Goal: Information Seeking & Learning: Learn about a topic

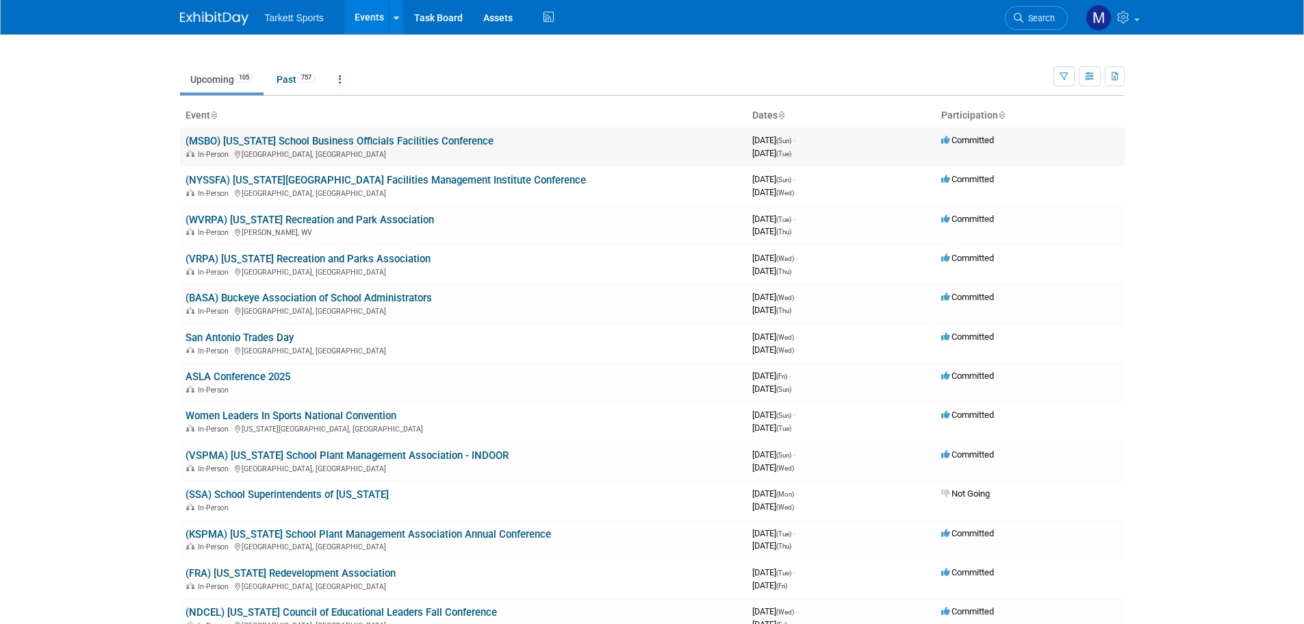
click at [455, 146] on link "(MSBO) [US_STATE] School Business Officials Facilities Conference" at bounding box center [340, 141] width 308 height 12
click at [476, 181] on link "(NYSSFA) [US_STATE][GEOGRAPHIC_DATA] Facilities Management Institute Conference" at bounding box center [386, 180] width 401 height 12
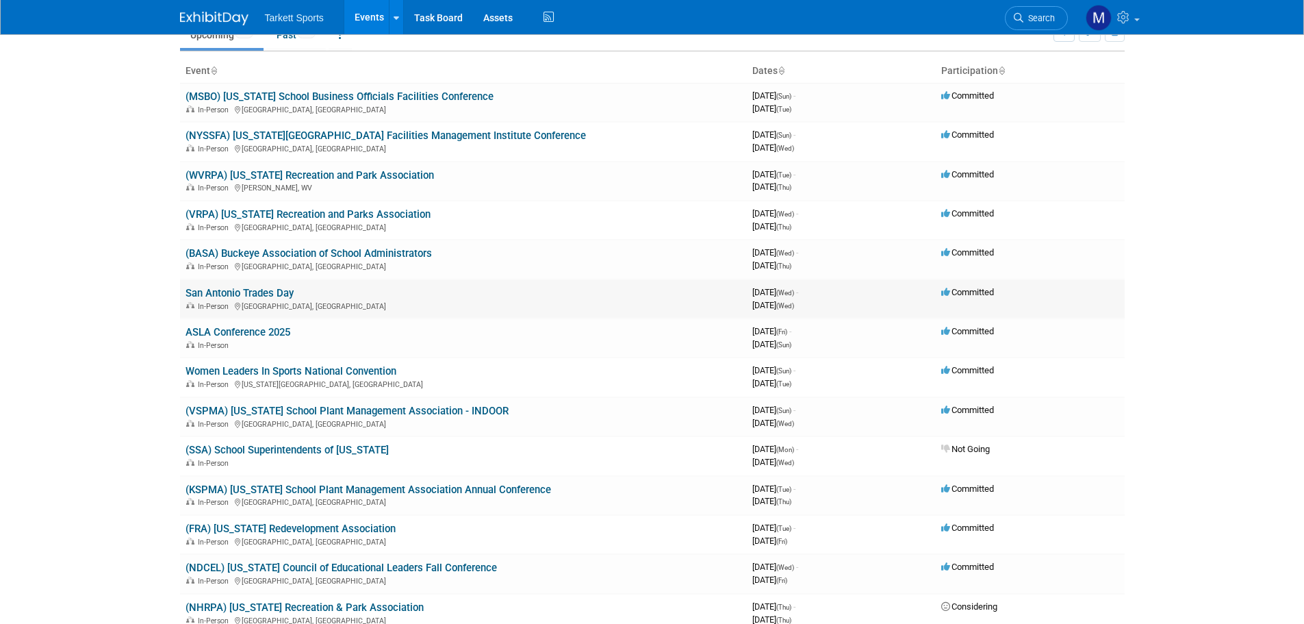
scroll to position [68, 0]
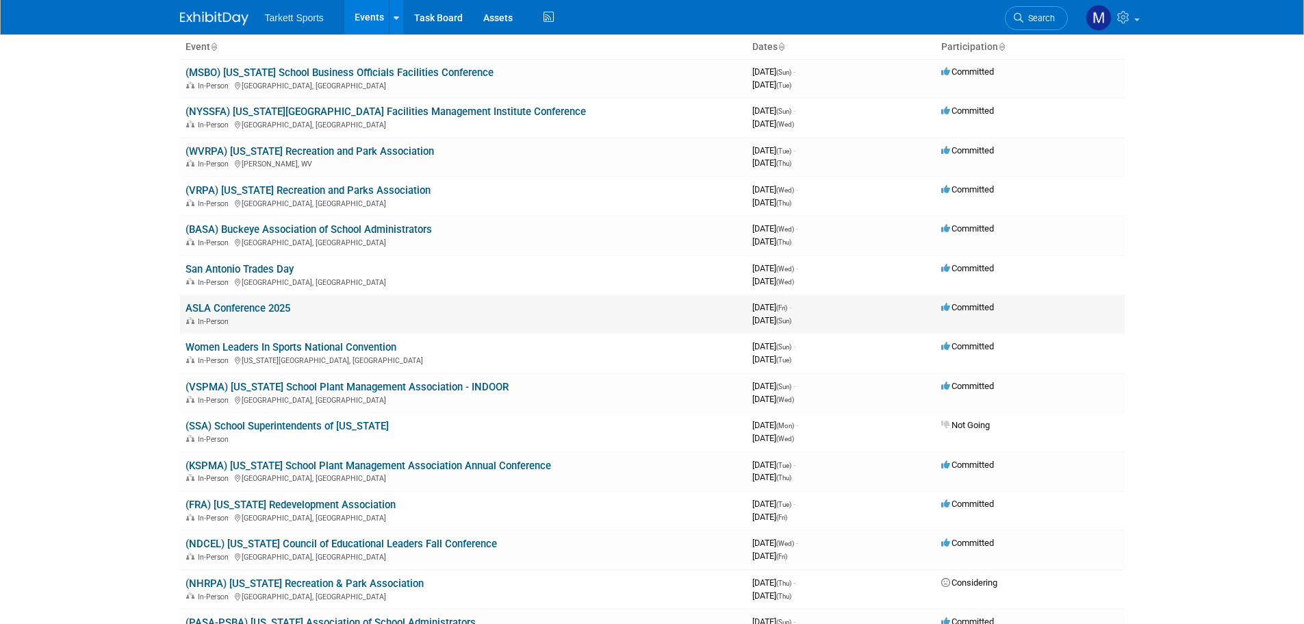
click at [278, 308] on link "ASLA Conference 2025" at bounding box center [238, 308] width 105 height 12
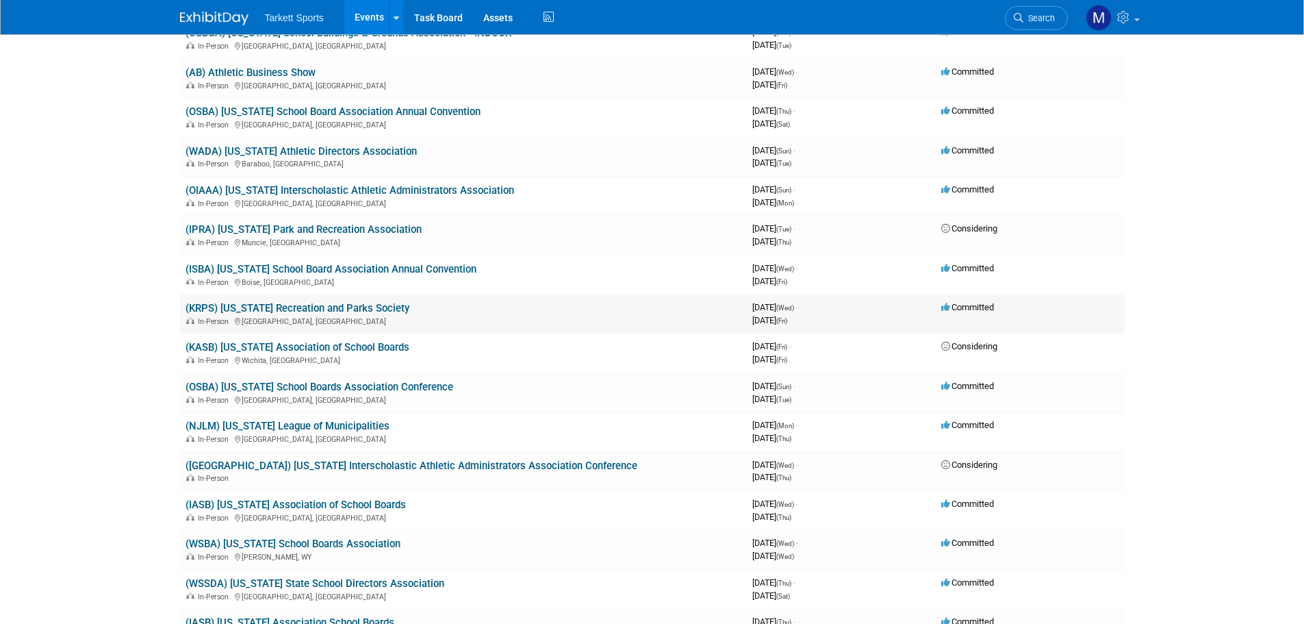
scroll to position [1301, 0]
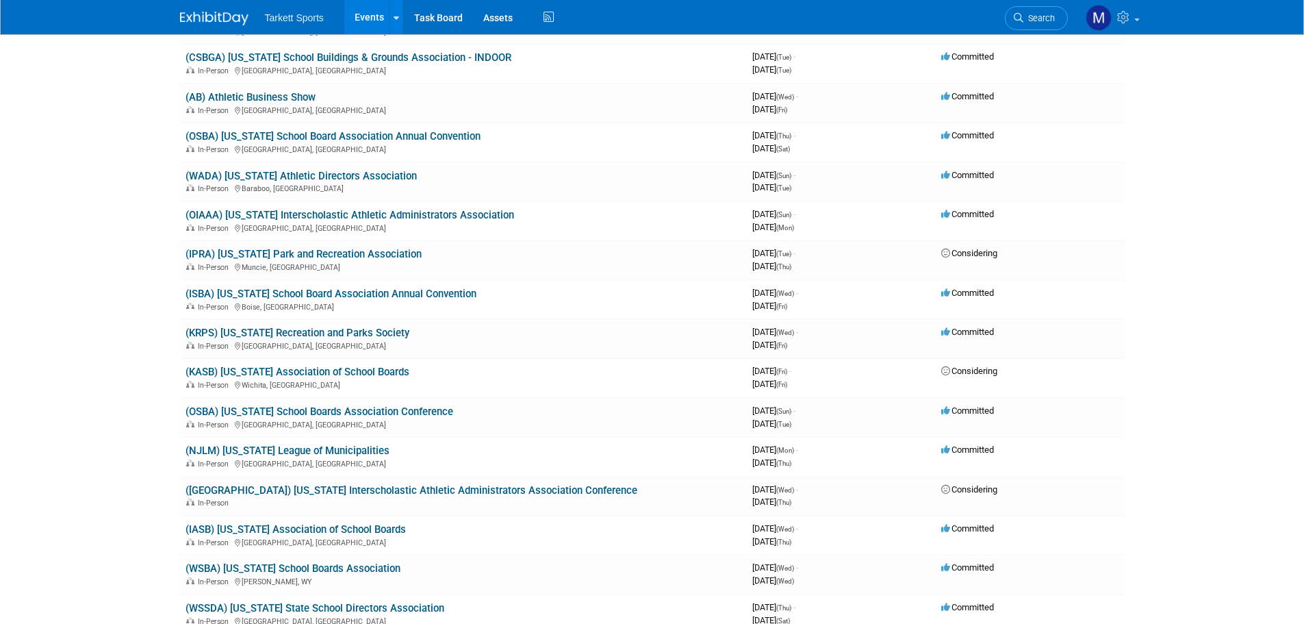
click at [375, 414] on link "(OSBA) [US_STATE] School Boards Association Conference" at bounding box center [320, 411] width 268 height 12
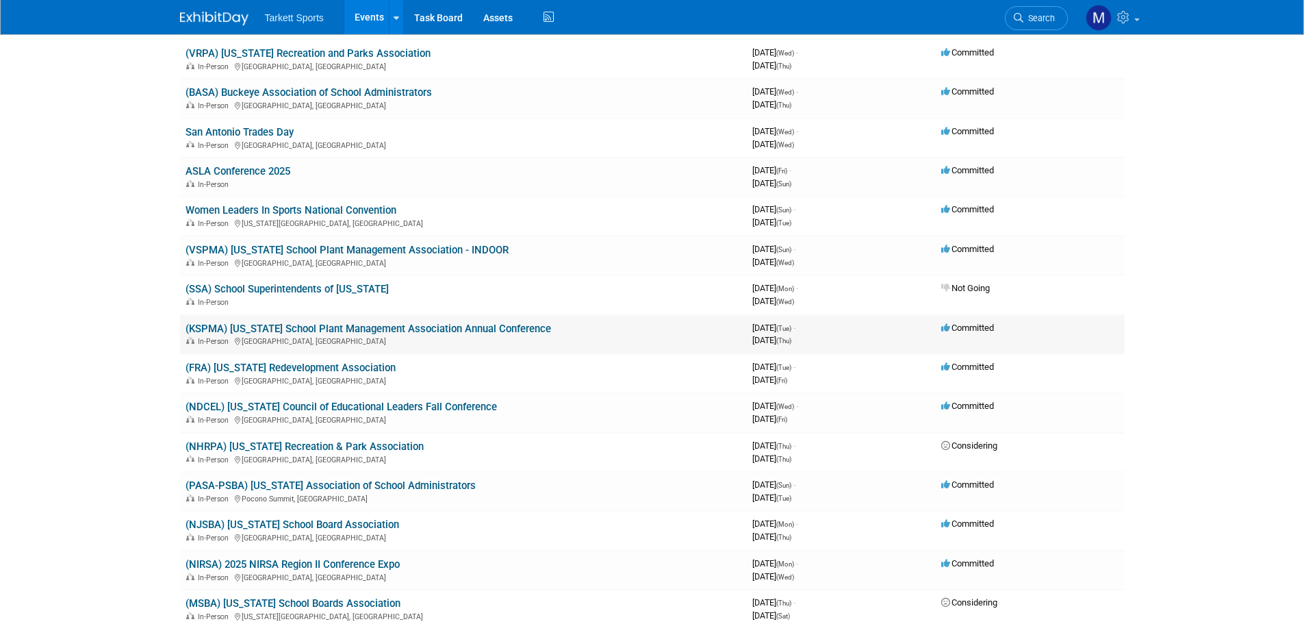
scroll to position [0, 0]
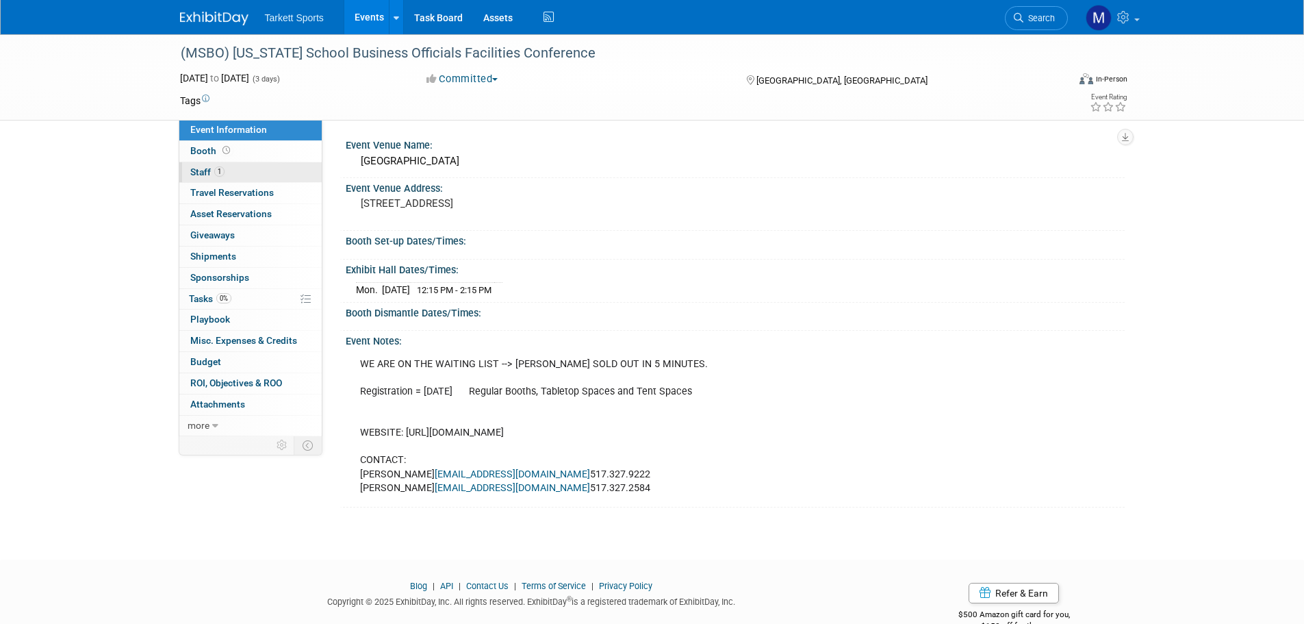
click at [255, 169] on link "1 Staff 1" at bounding box center [250, 172] width 142 height 21
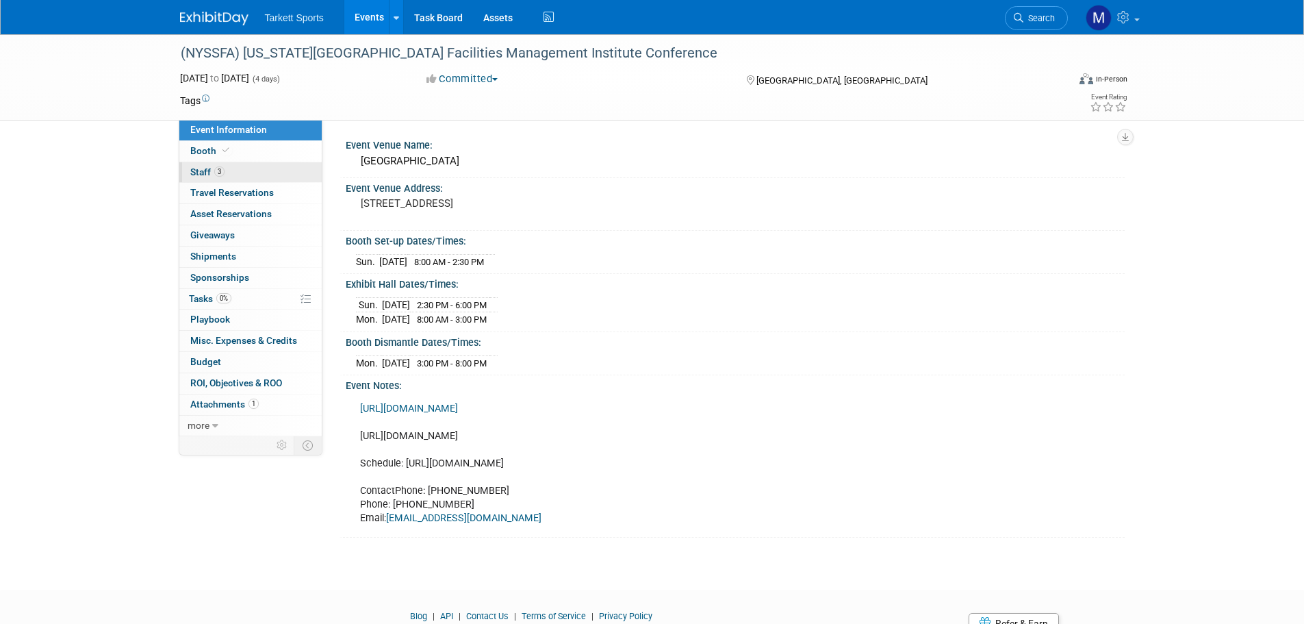
click at [305, 171] on link "3 Staff 3" at bounding box center [250, 172] width 142 height 21
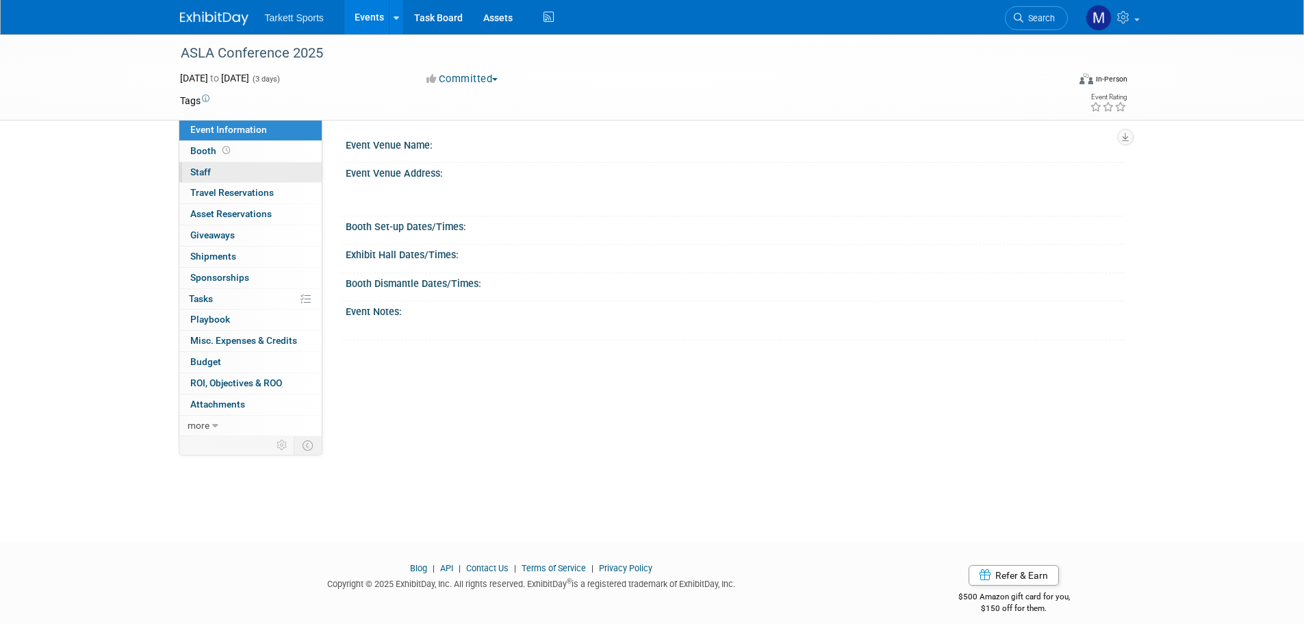
click at [302, 170] on link "0 Staff 0" at bounding box center [250, 172] width 142 height 21
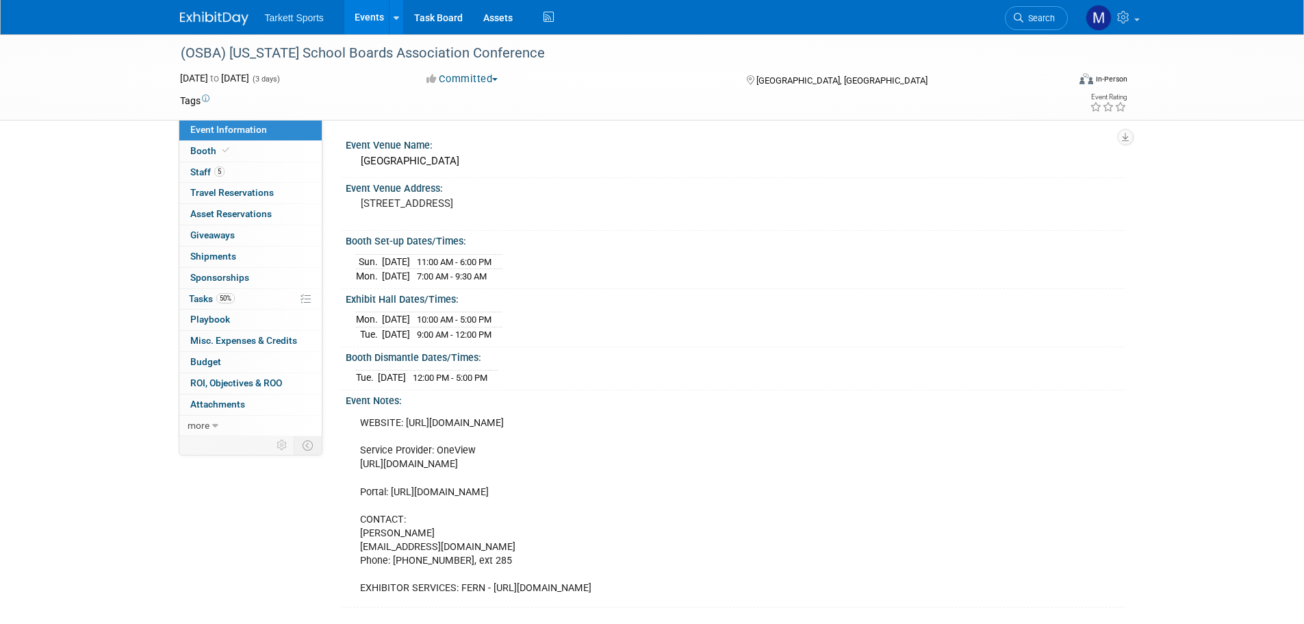
scroll to position [68, 0]
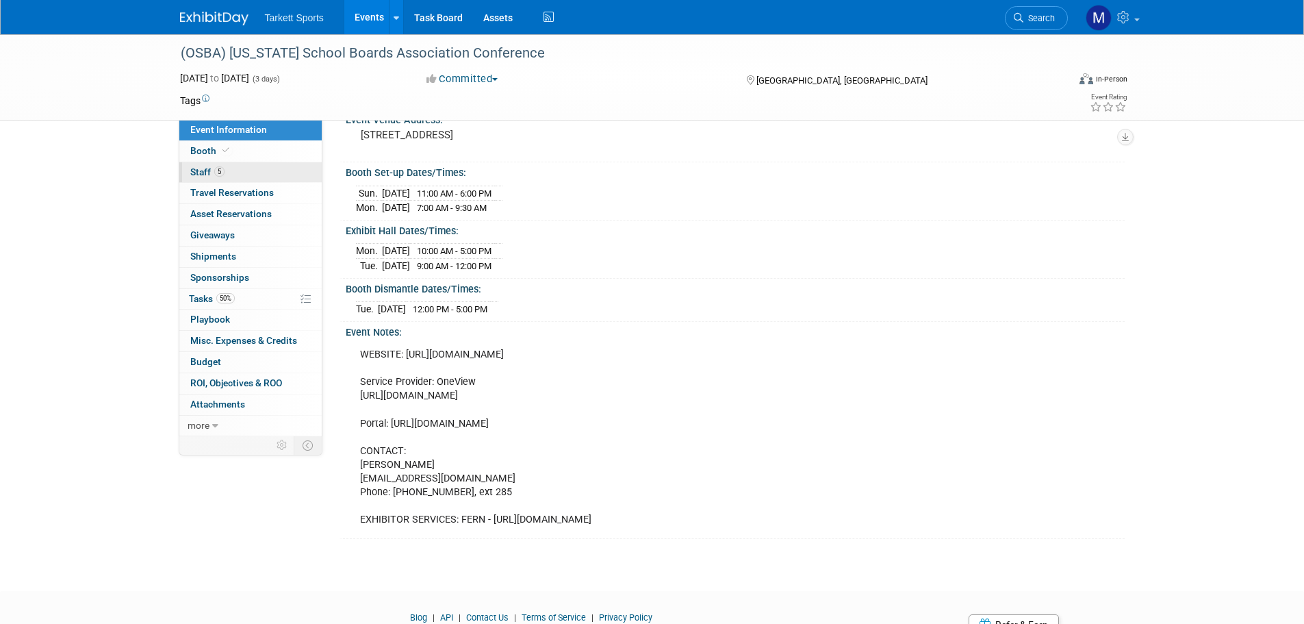
click at [284, 166] on link "5 Staff 5" at bounding box center [250, 172] width 142 height 21
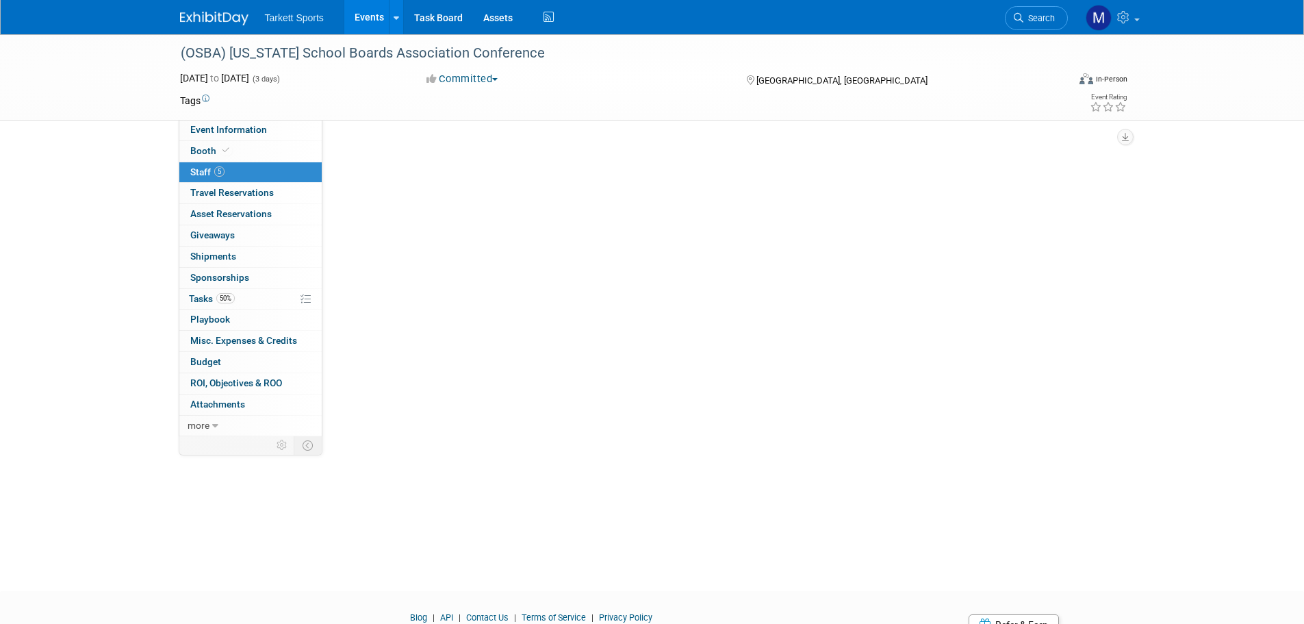
scroll to position [0, 0]
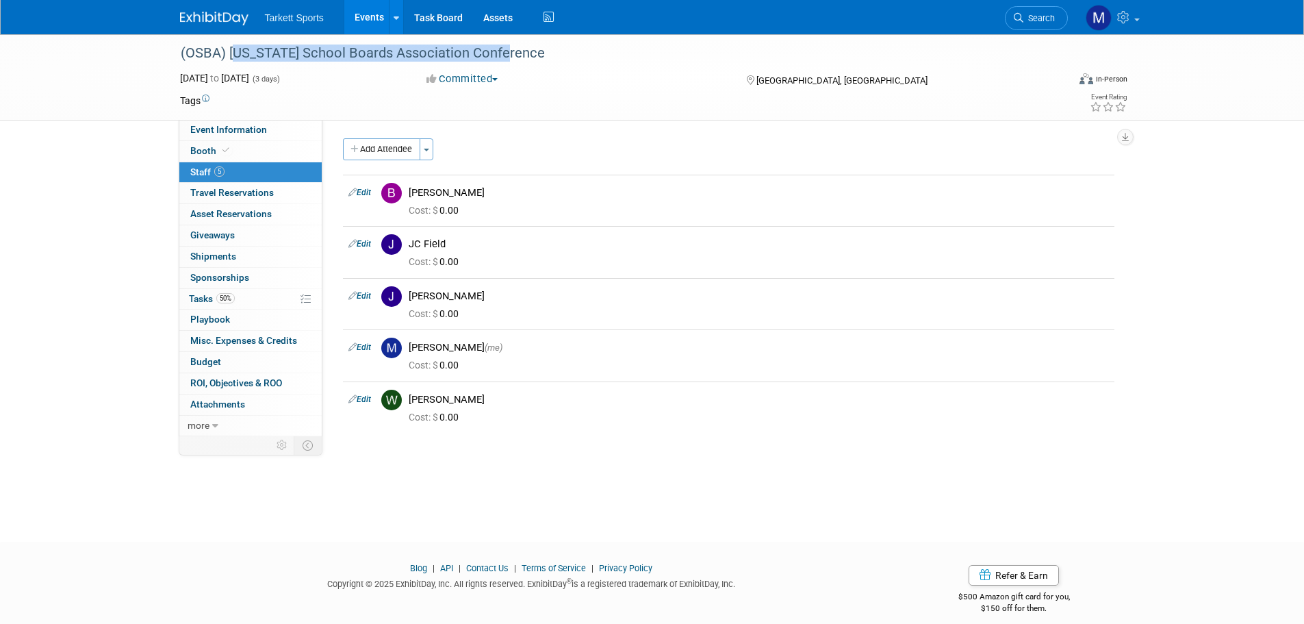
drag, startPoint x: 520, startPoint y: 47, endPoint x: 231, endPoint y: 51, distance: 288.3
click at [231, 51] on div "(OSBA) [US_STATE] School Boards Association Conference" at bounding box center [612, 53] width 872 height 25
copy div "[US_STATE] School Boards Association Conference"
click at [254, 126] on span "Event Information" at bounding box center [228, 129] width 77 height 11
